Goal: Task Accomplishment & Management: Use online tool/utility

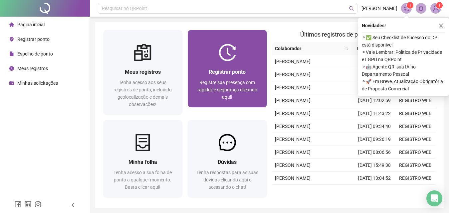
click at [217, 91] on span "Registre sua presença com rapidez e segurança clicando aqui!" at bounding box center [228, 90] width 60 height 20
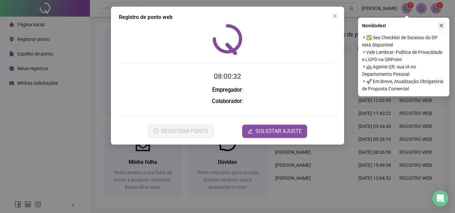
click at [441, 26] on icon "close" at bounding box center [442, 26] width 4 height 4
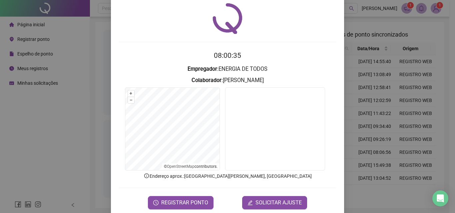
scroll to position [32, 0]
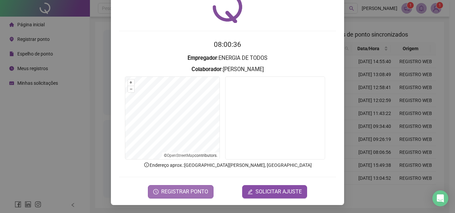
click at [177, 195] on span "REGISTRAR PONTO" at bounding box center [184, 192] width 47 height 8
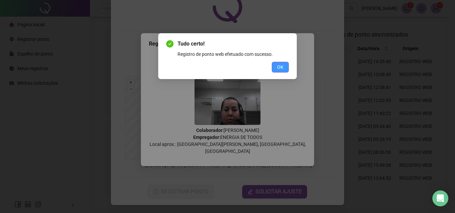
click at [278, 66] on span "OK" at bounding box center [280, 67] width 6 height 7
